Goal: Task Accomplishment & Management: Manage account settings

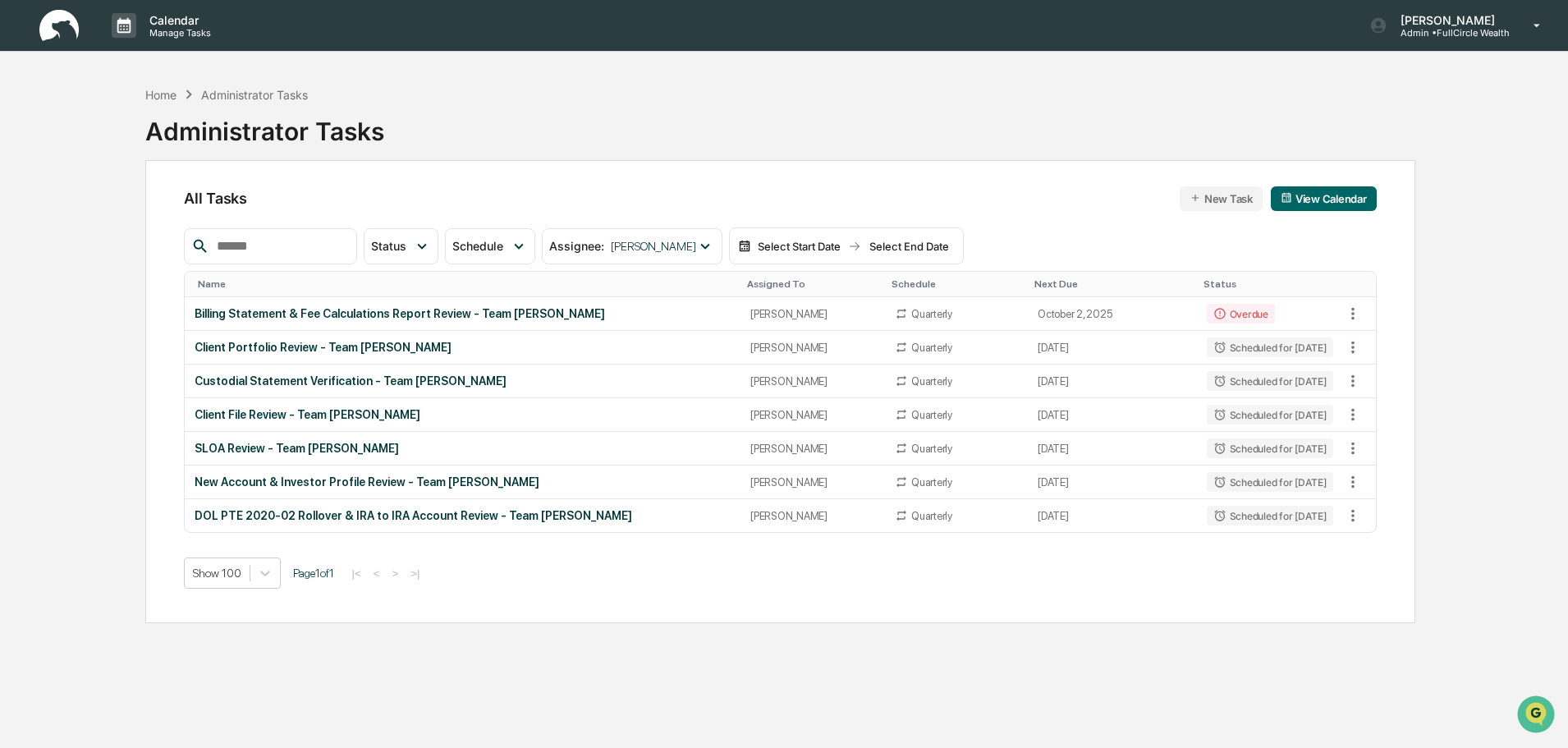
click at [332, 242] on input "text" at bounding box center [280, 246] width 140 height 21
click at [685, 228] on div "Assignee : [PERSON_NAME]" at bounding box center [632, 246] width 180 height 36
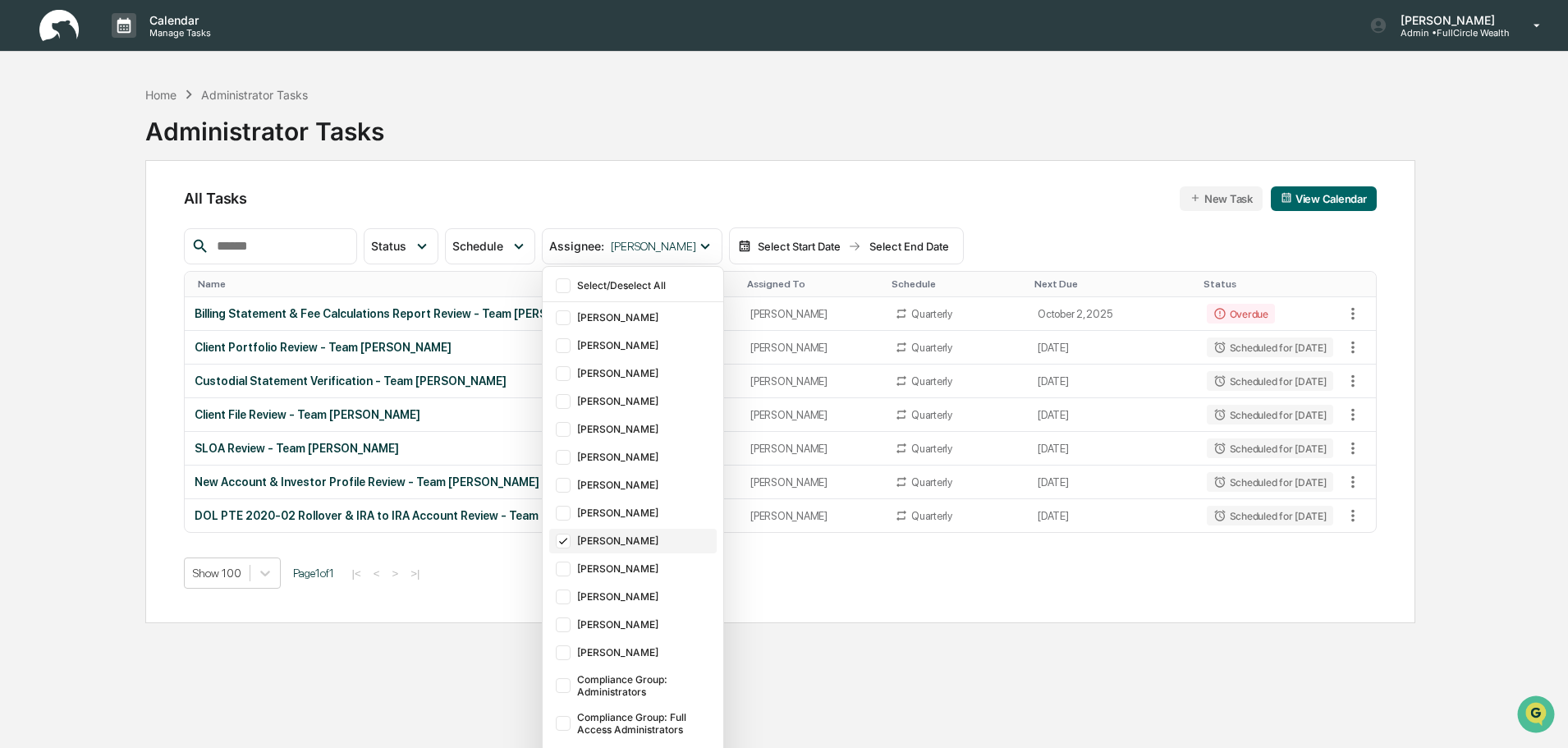
click at [644, 541] on div "[PERSON_NAME]" at bounding box center [645, 540] width 135 height 12
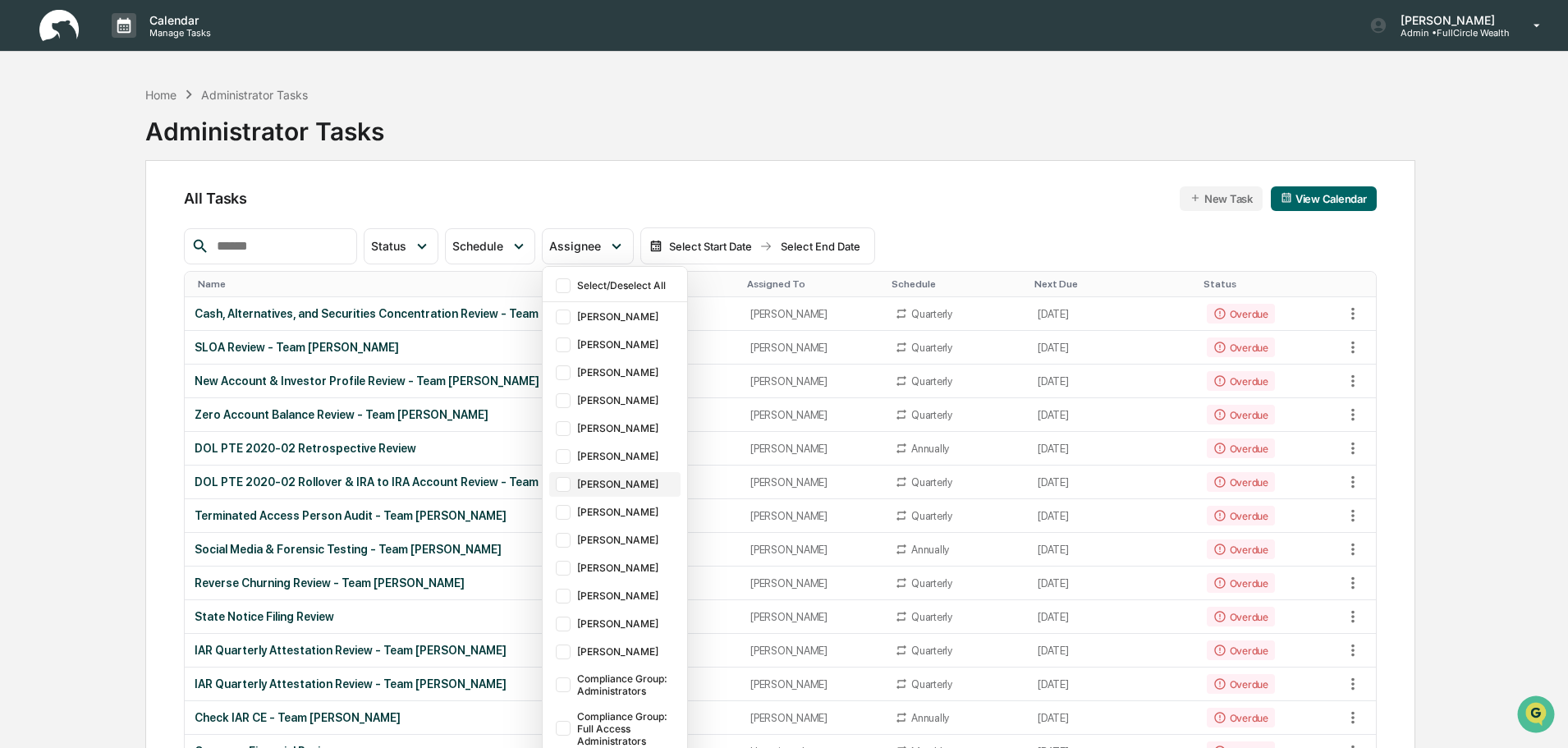
click at [639, 493] on div "[PERSON_NAME]" at bounding box center [615, 484] width 132 height 25
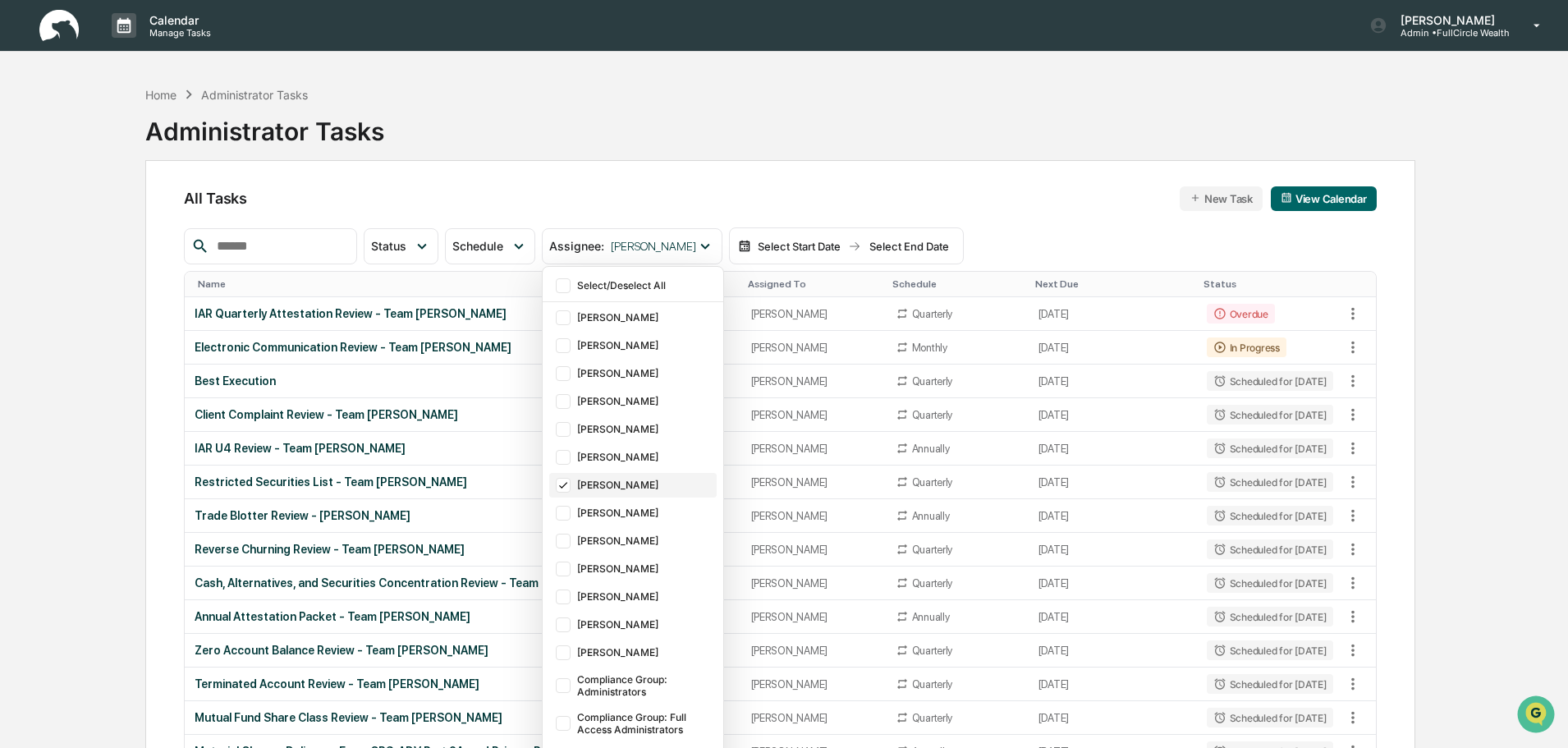
click at [660, 496] on div "[PERSON_NAME]" at bounding box center [633, 485] width 167 height 25
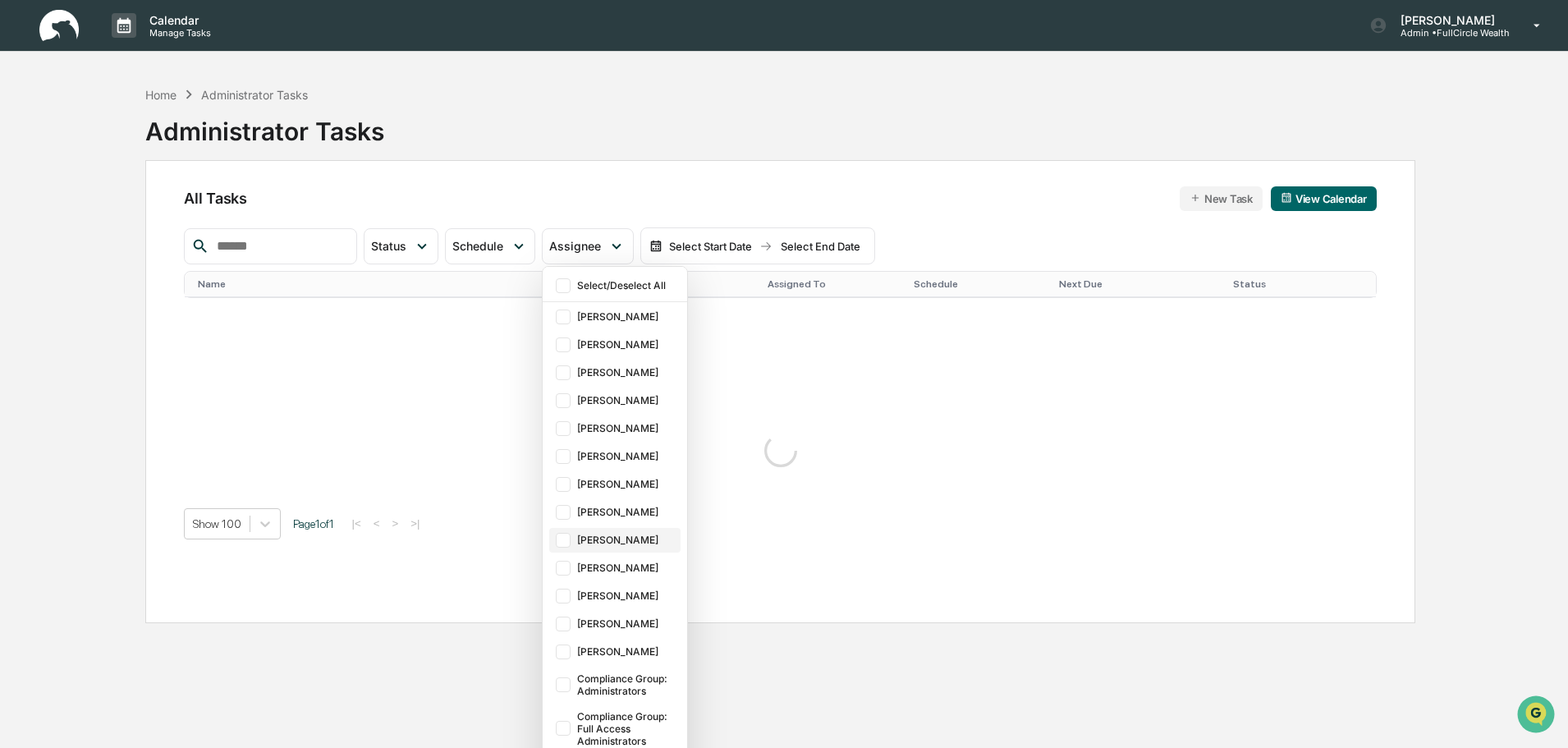
click at [665, 539] on div "[PERSON_NAME]" at bounding box center [627, 539] width 100 height 12
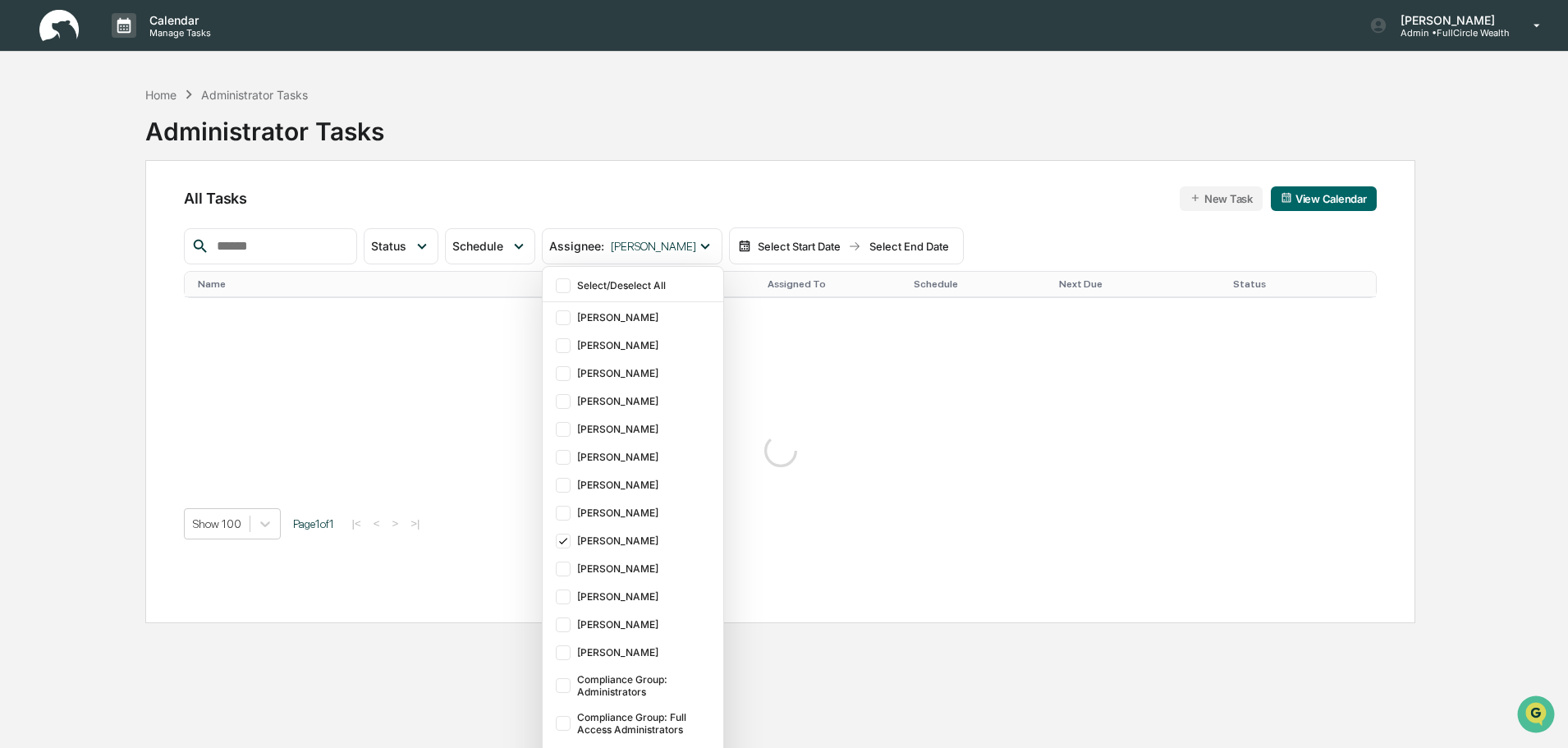
click at [1065, 196] on div "All Tasks New Task View Calendar" at bounding box center [779, 198] width 1192 height 25
